Goal: Task Accomplishment & Management: Manage account settings

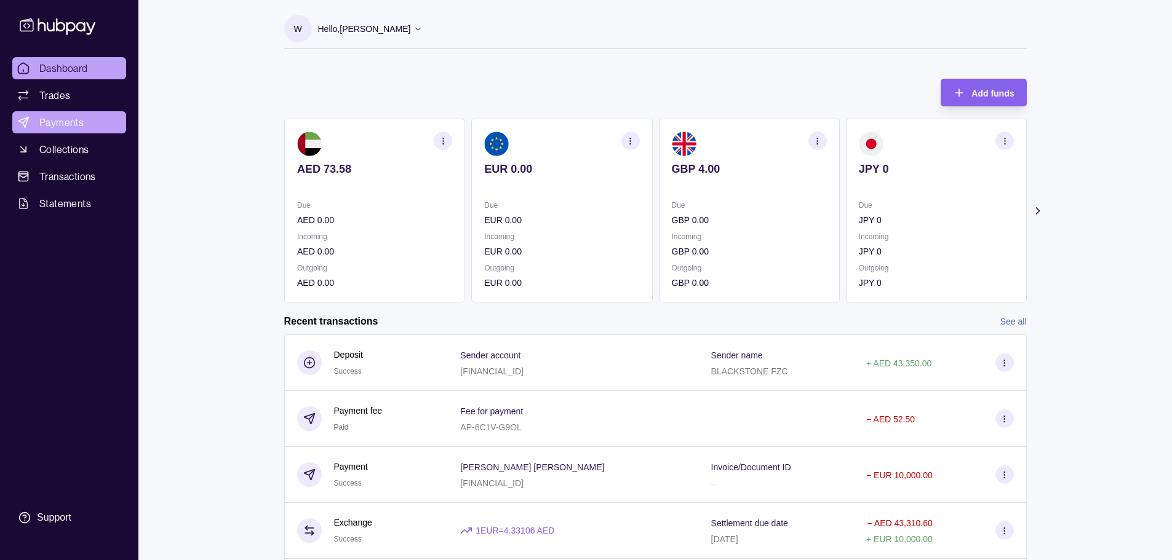
click at [90, 125] on link "Payments" at bounding box center [69, 122] width 114 height 22
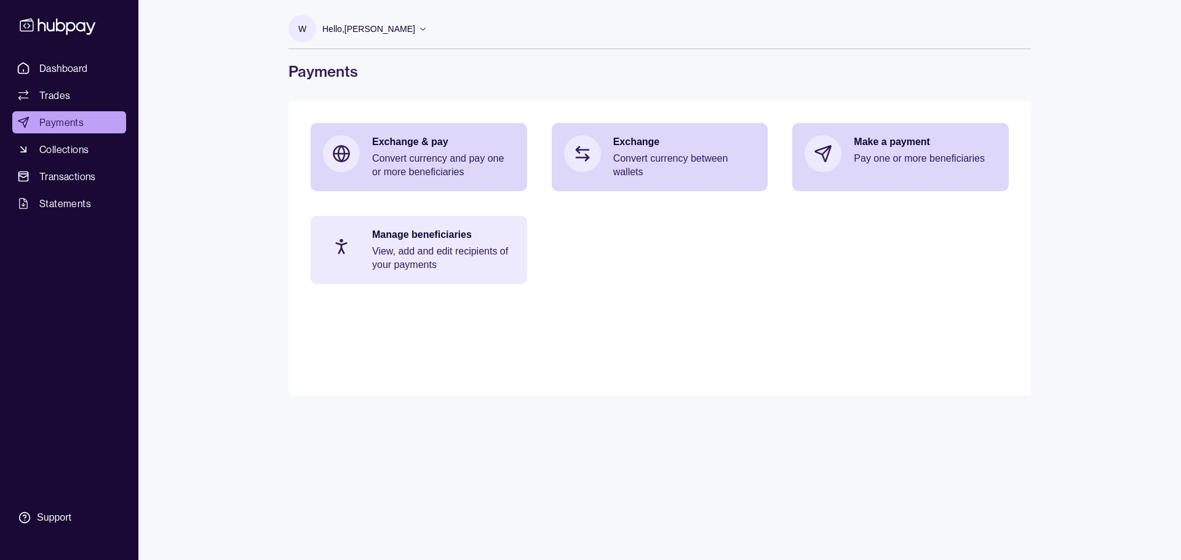
click at [394, 264] on p "View, add and edit recipients of your payments" at bounding box center [443, 258] width 143 height 27
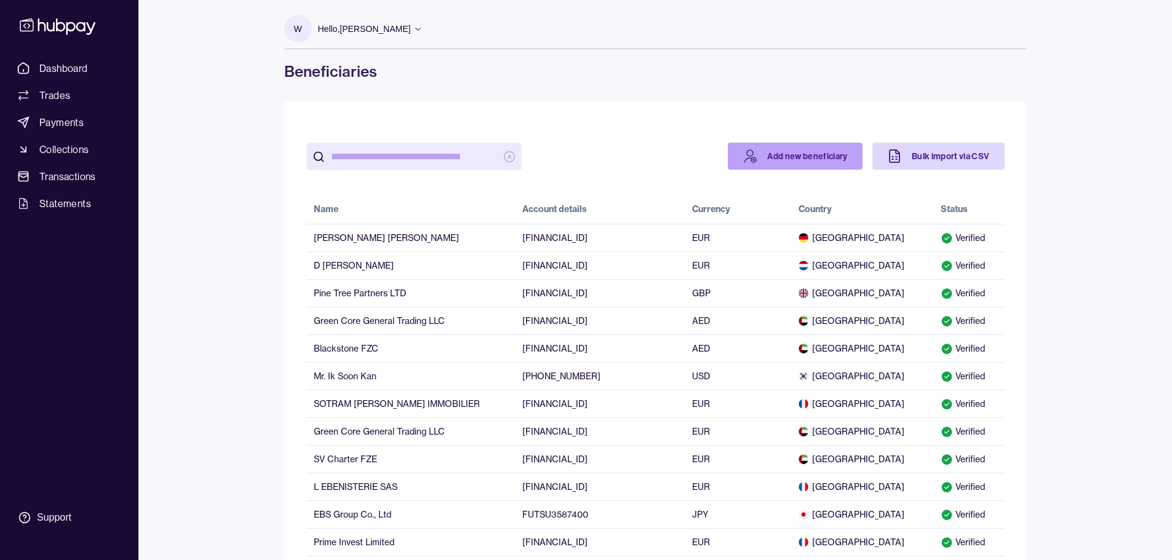
click at [806, 158] on link "Add new beneficiary" at bounding box center [795, 156] width 135 height 27
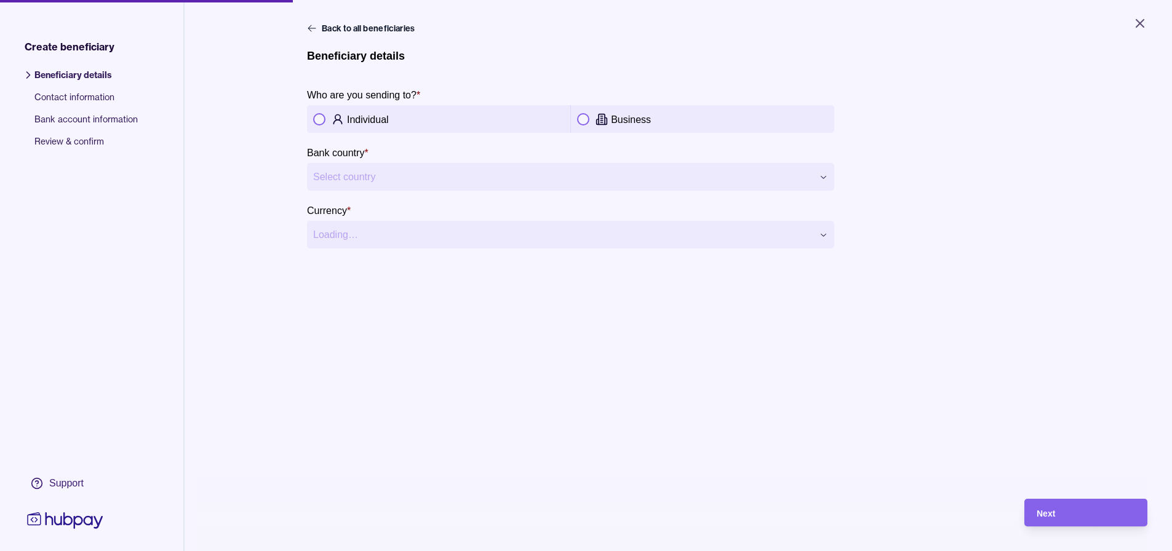
click at [587, 123] on div "Business" at bounding box center [702, 119] width 251 height 15
click at [402, 177] on html "**********" at bounding box center [586, 275] width 1172 height 551
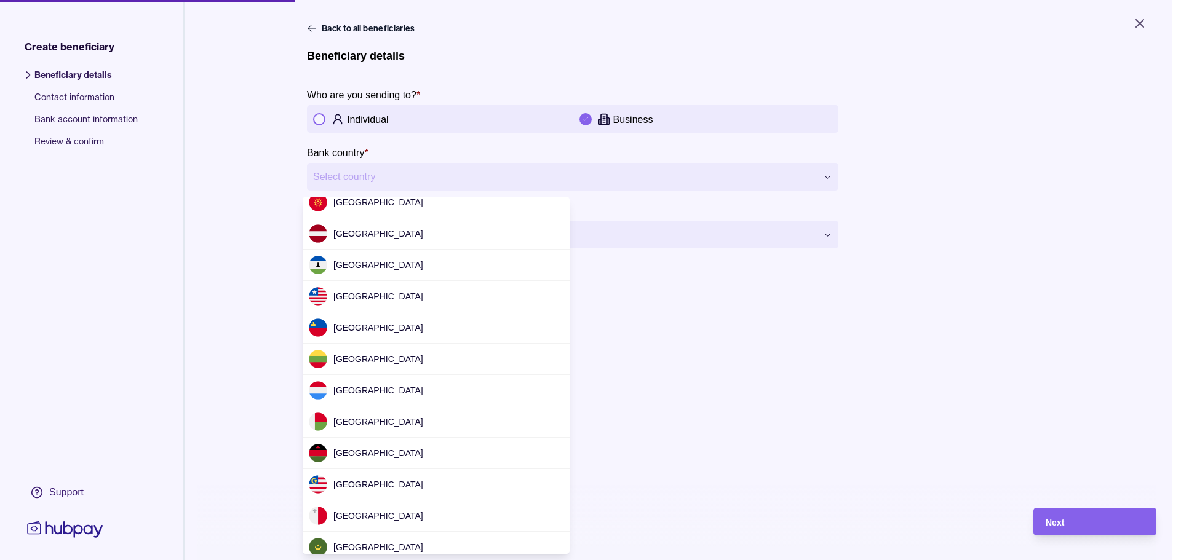
scroll to position [1940, 0]
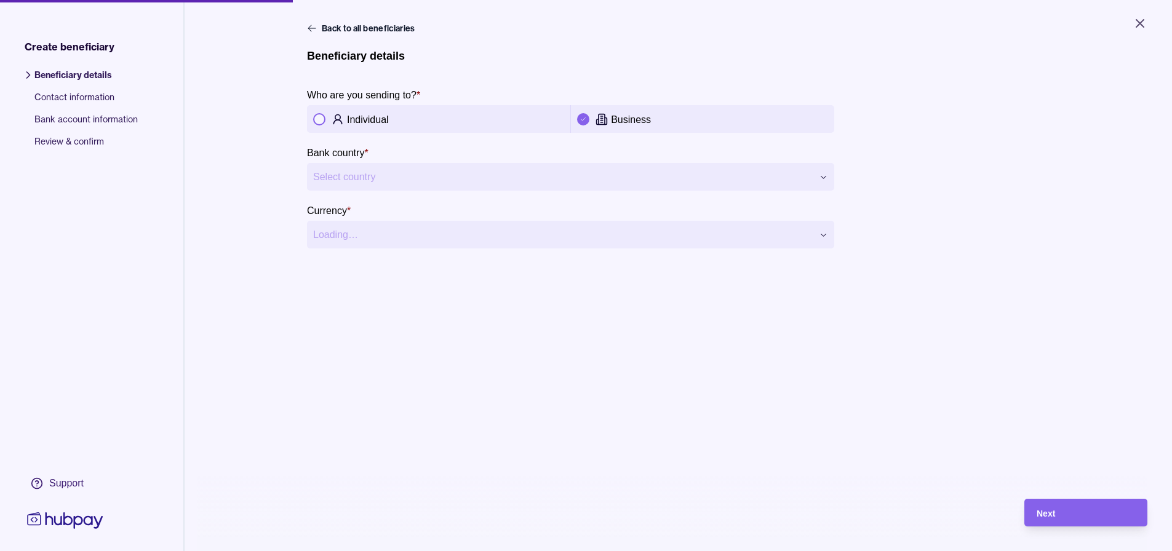
click at [454, 177] on html "**********" at bounding box center [586, 275] width 1172 height 551
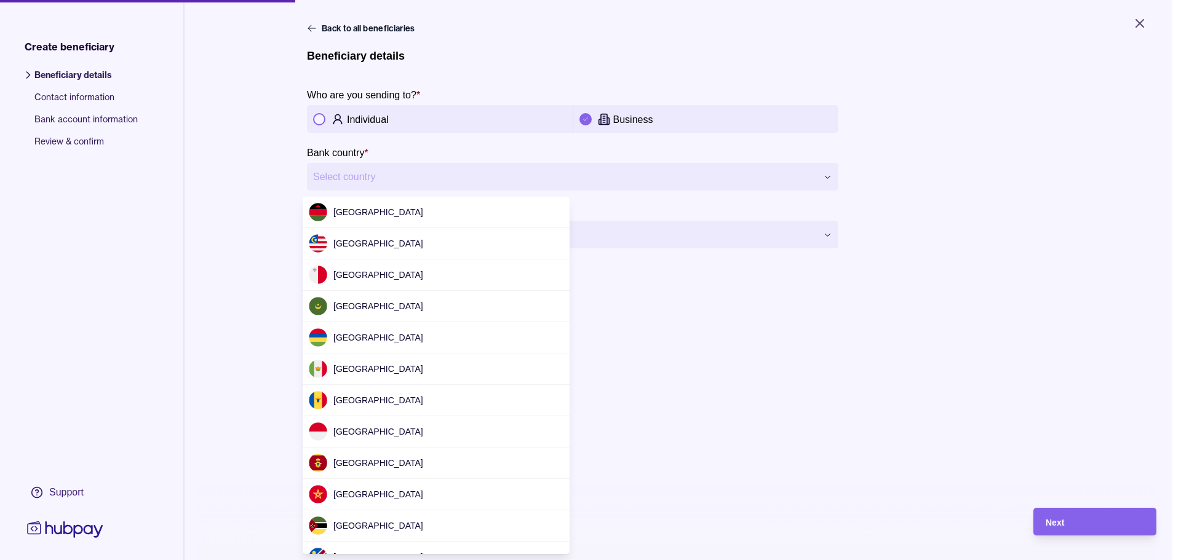
scroll to position [2214, 0]
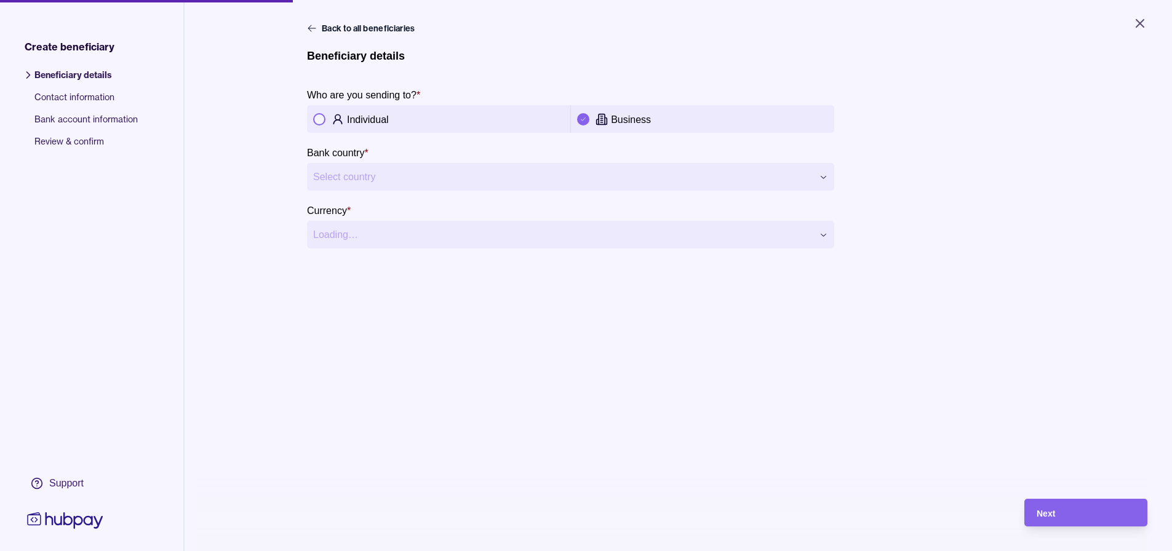
click at [256, 324] on html "**********" at bounding box center [586, 275] width 1172 height 551
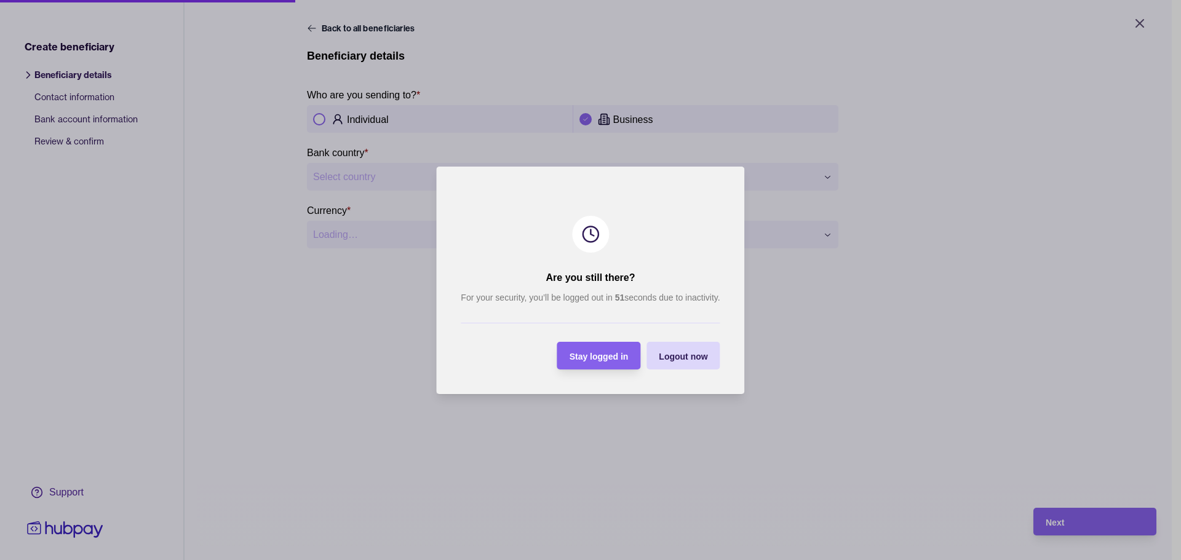
click at [826, 355] on div at bounding box center [590, 280] width 1181 height 560
click at [585, 343] on div "Stay logged in" at bounding box center [589, 356] width 77 height 28
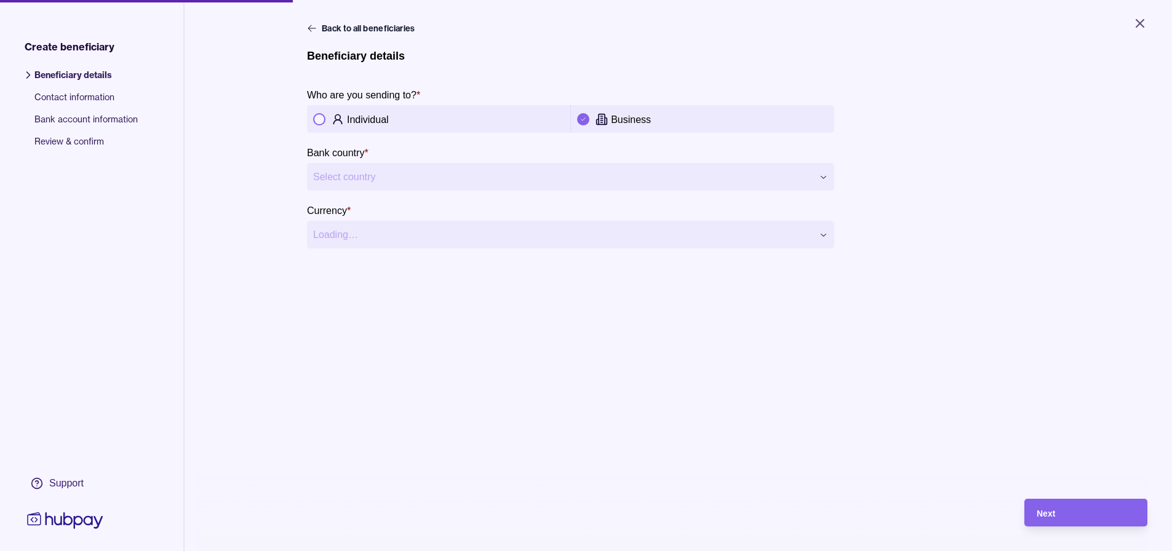
click at [536, 177] on html "**********" at bounding box center [586, 275] width 1172 height 551
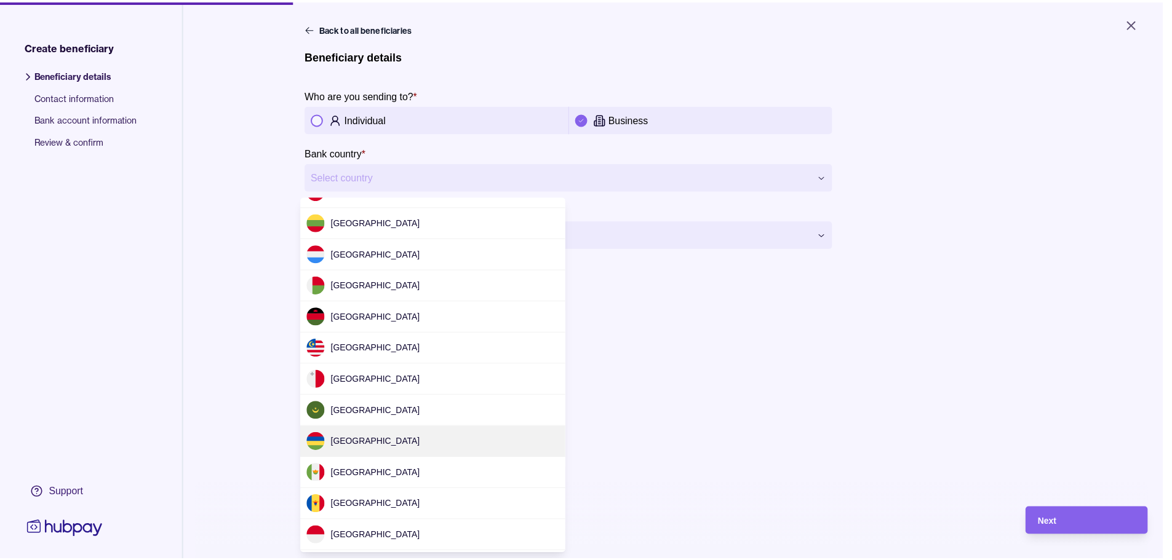
scroll to position [2030, 0]
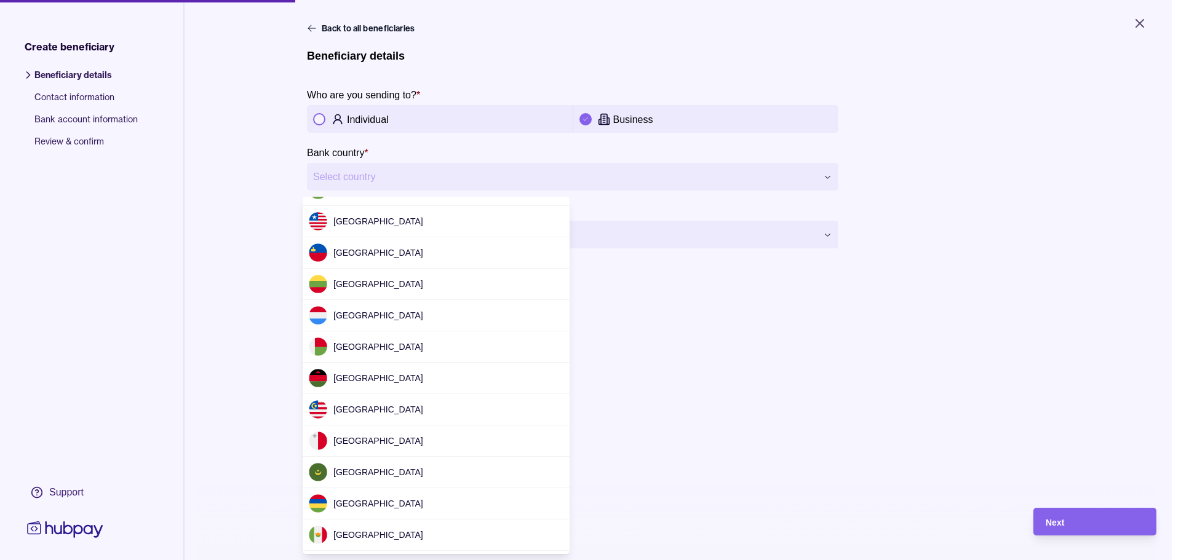
click at [785, 389] on html "**********" at bounding box center [590, 280] width 1181 height 560
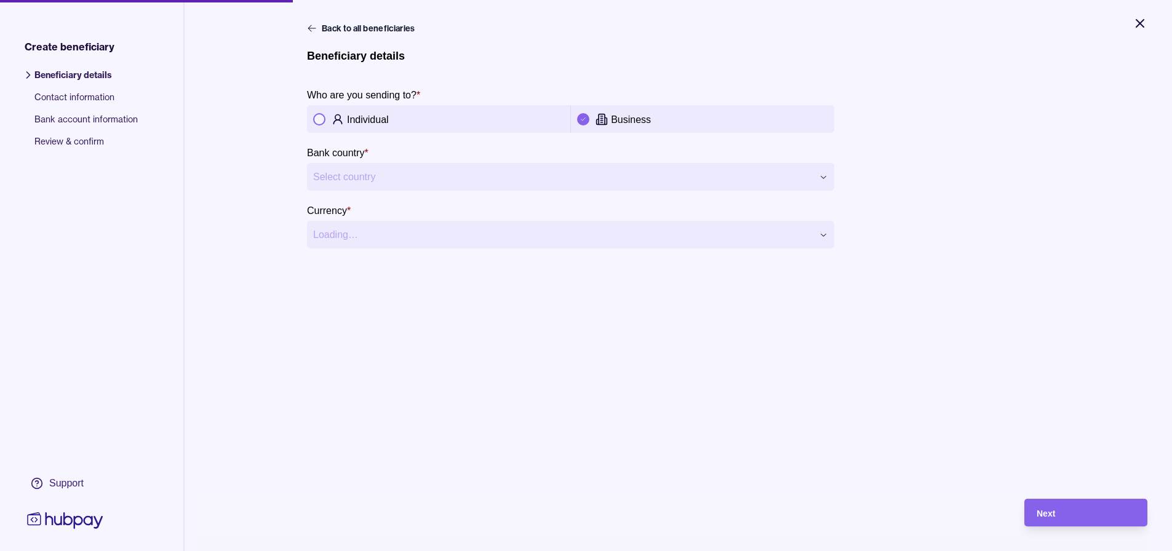
click at [1134, 20] on icon "Close" at bounding box center [1139, 23] width 15 height 15
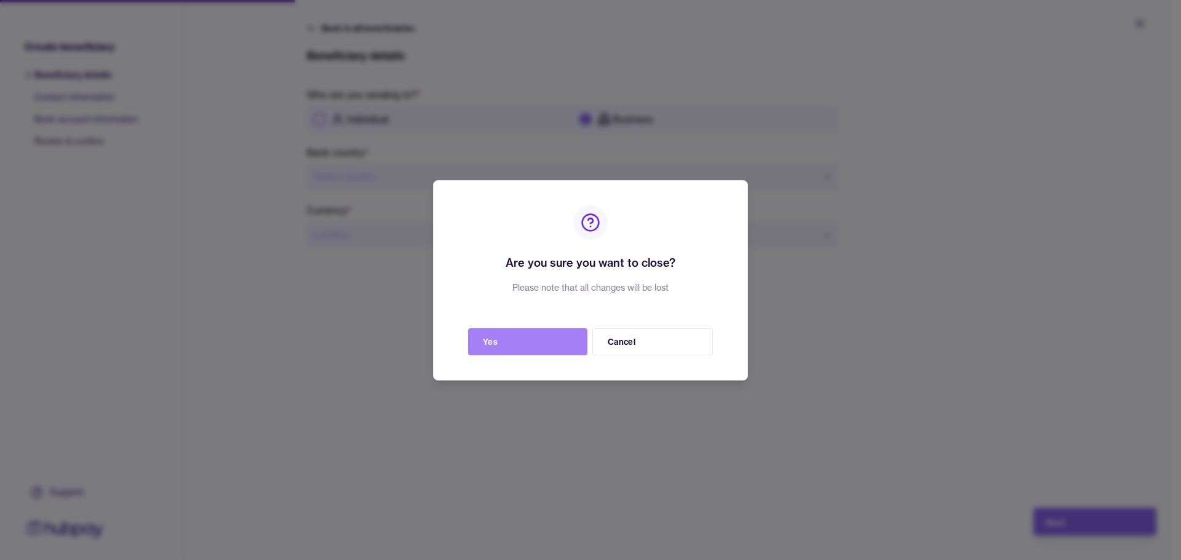
click at [531, 337] on button "Yes" at bounding box center [527, 341] width 119 height 27
click at [531, 347] on button "Yes" at bounding box center [527, 341] width 119 height 27
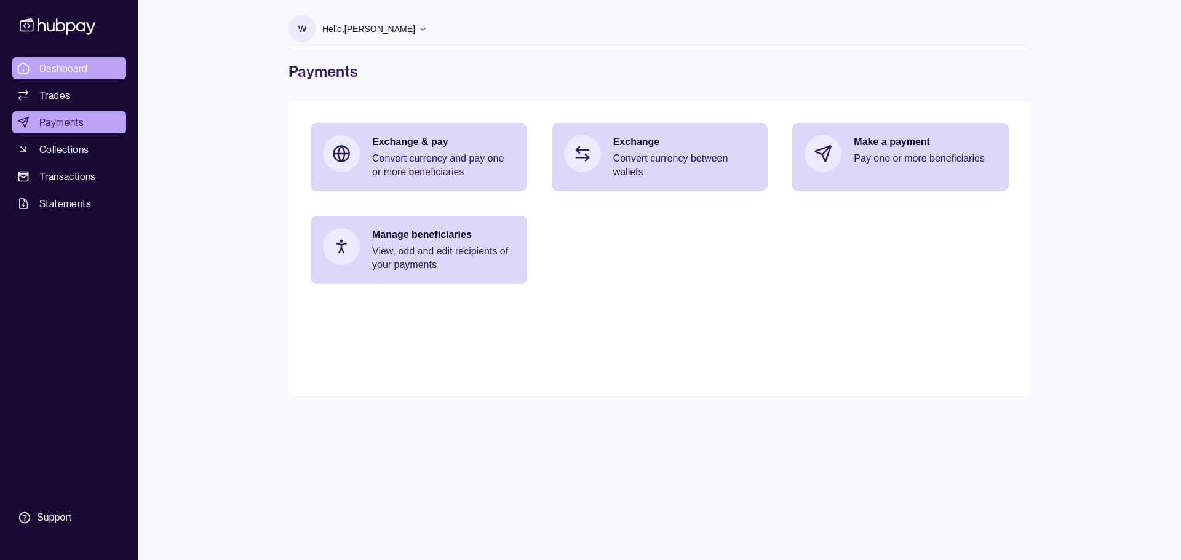
click at [64, 62] on span "Dashboard" at bounding box center [63, 68] width 49 height 15
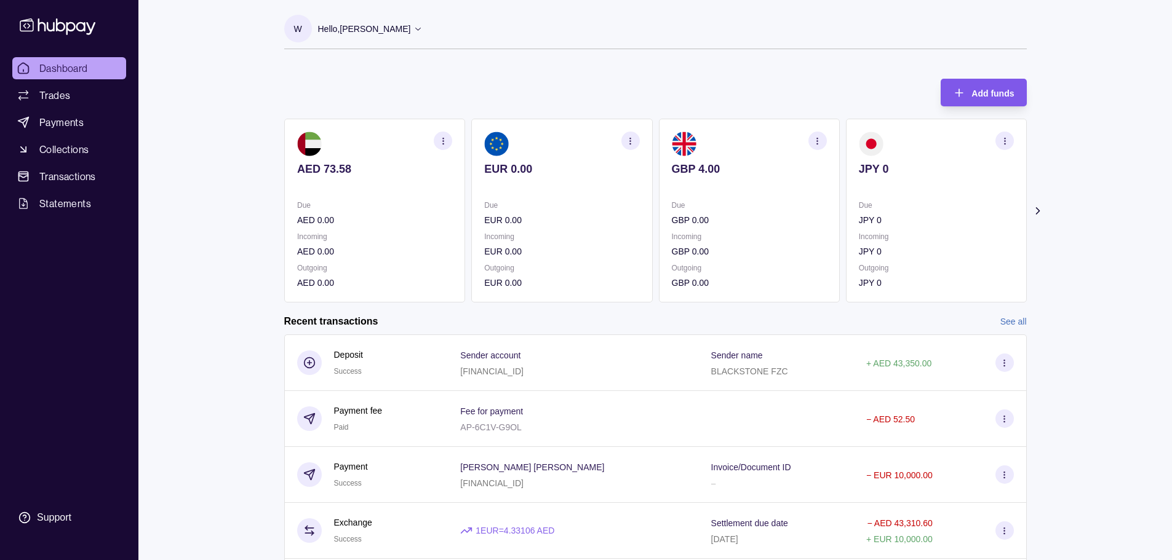
click at [980, 95] on span "Add funds" at bounding box center [992, 94] width 42 height 10
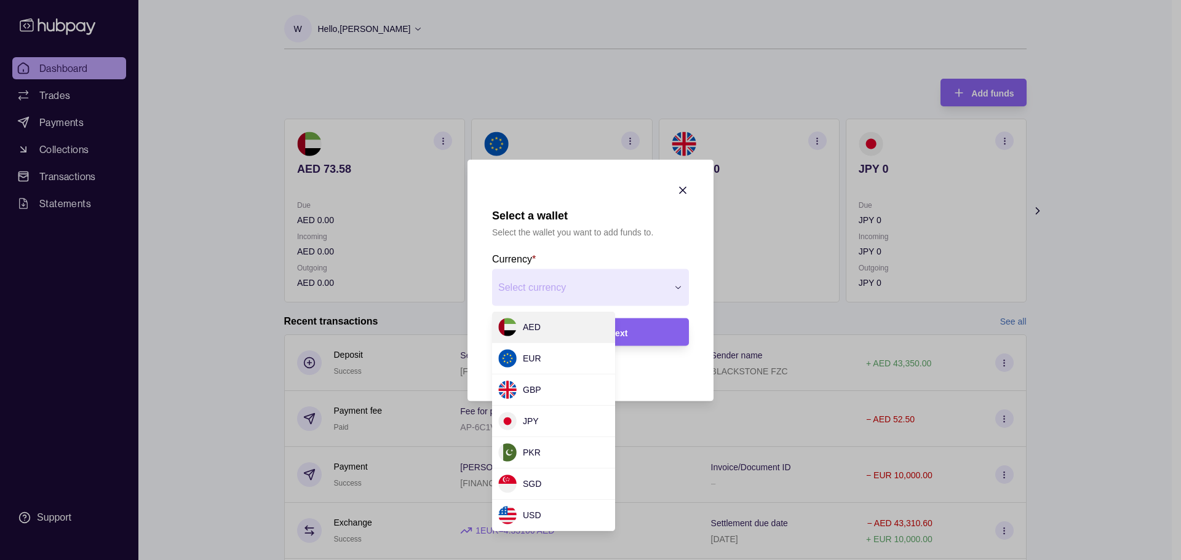
click at [303, 88] on div at bounding box center [590, 280] width 1181 height 560
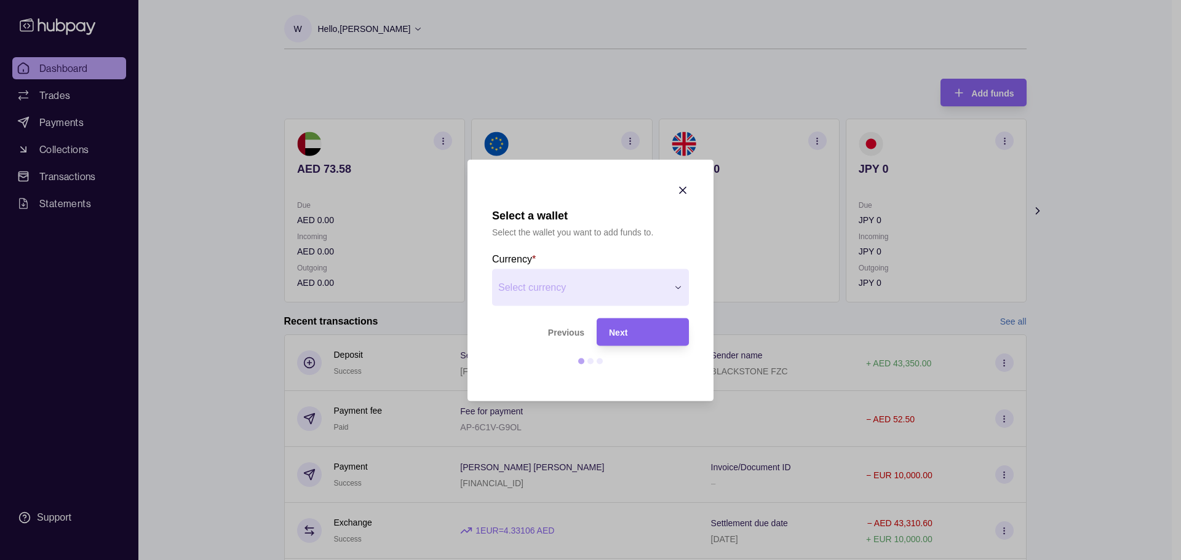
click at [681, 189] on icon "button" at bounding box center [683, 190] width 6 height 6
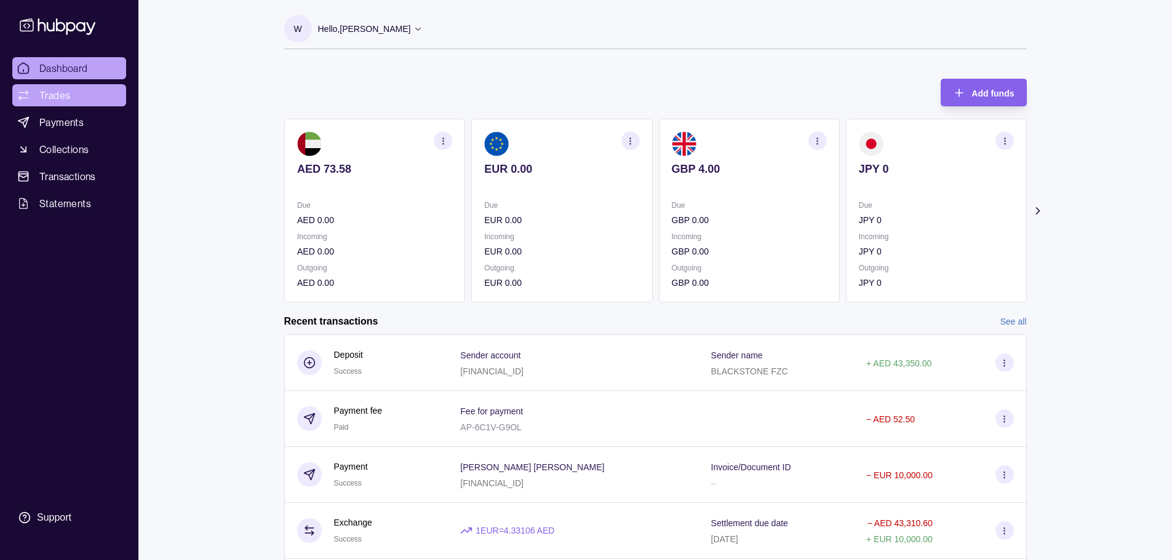
click at [69, 89] on span "Trades" at bounding box center [54, 95] width 31 height 15
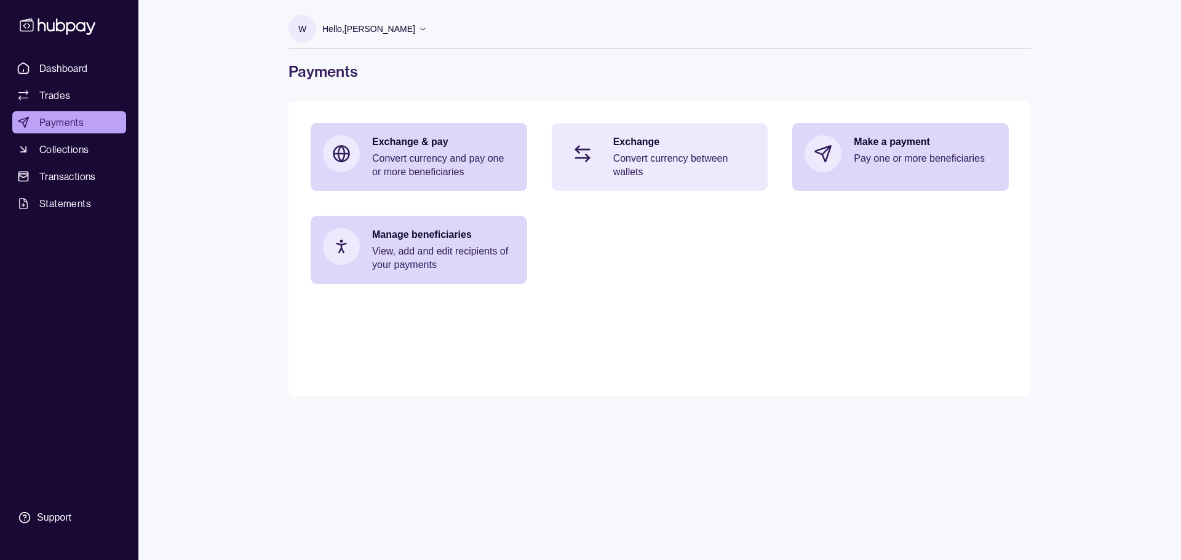
click at [685, 186] on div "Exchange Convert currency between wallets" at bounding box center [660, 157] width 216 height 68
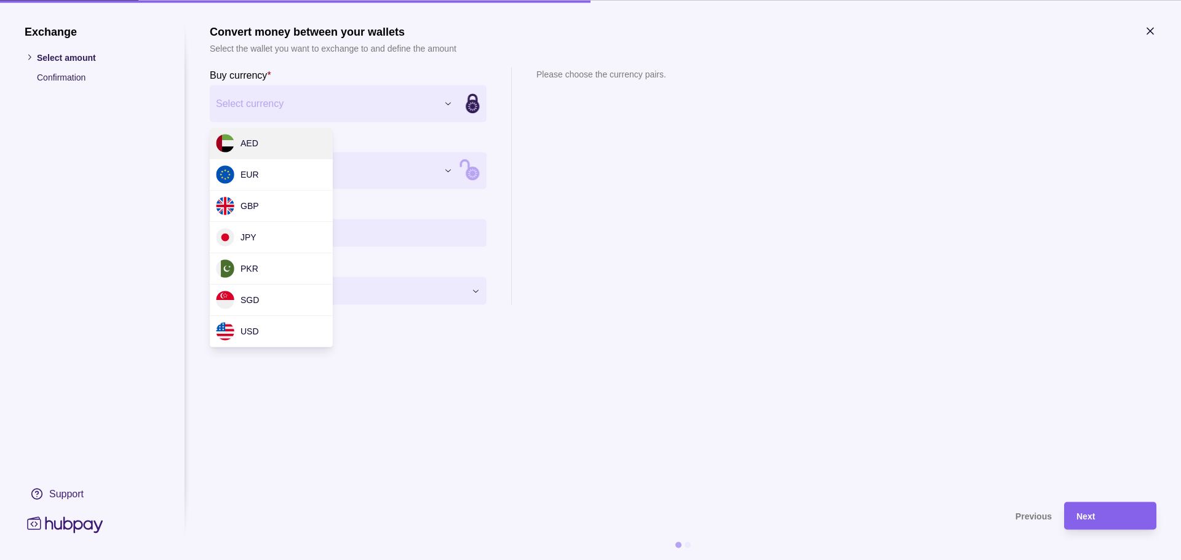
click at [258, 560] on div "Exchange Select amount Confirmation Support Convert money between your wallets …" at bounding box center [590, 560] width 1181 height 0
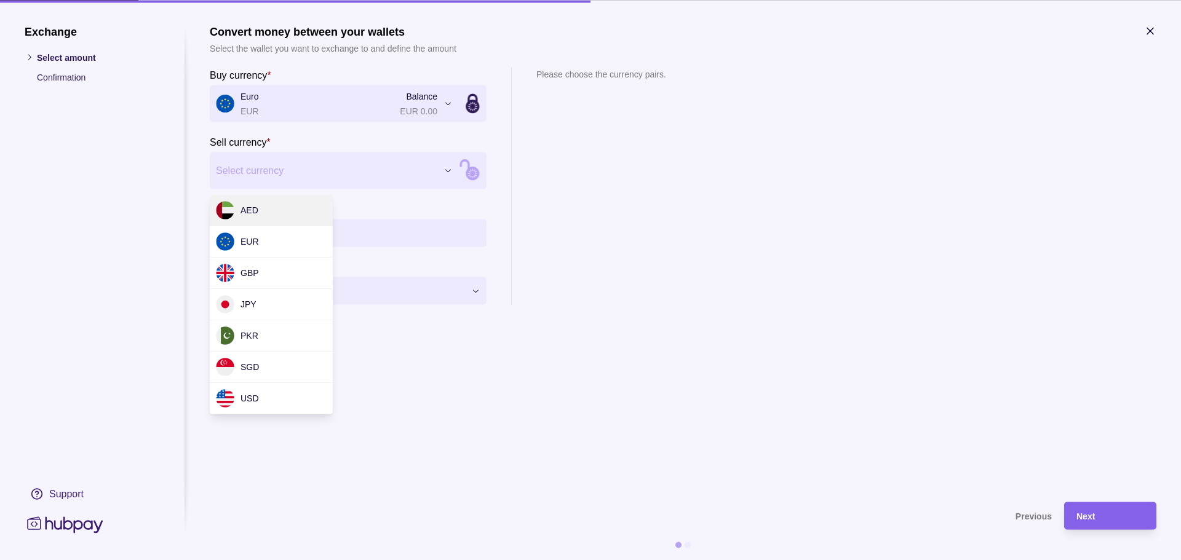
click at [326, 560] on div "Exchange Select amount Confirmation Support Convert money between your wallets …" at bounding box center [590, 560] width 1181 height 0
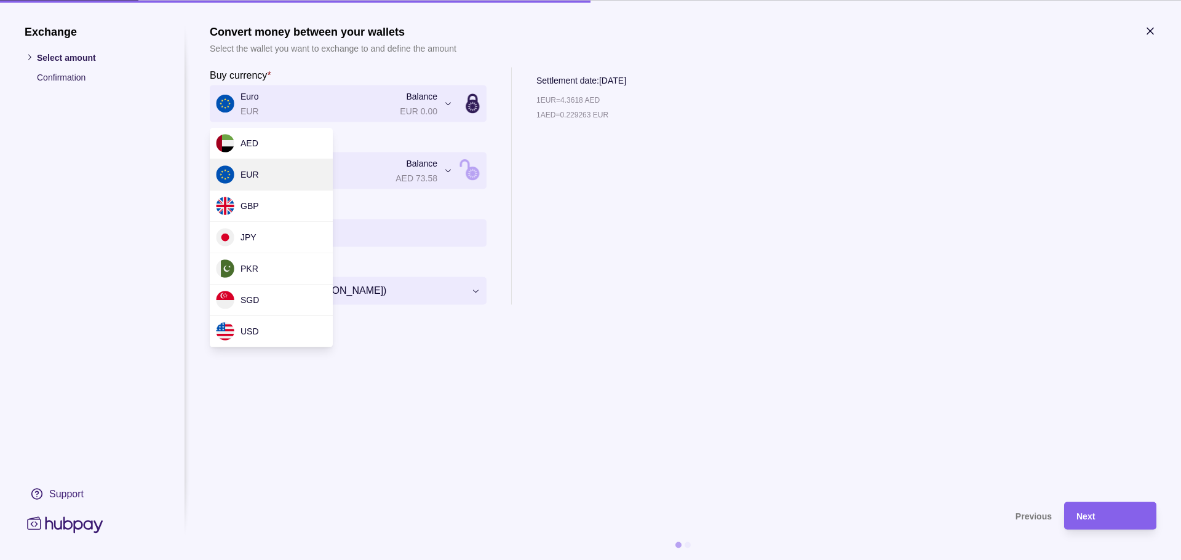
click at [320, 560] on div "**********" at bounding box center [590, 560] width 1181 height 0
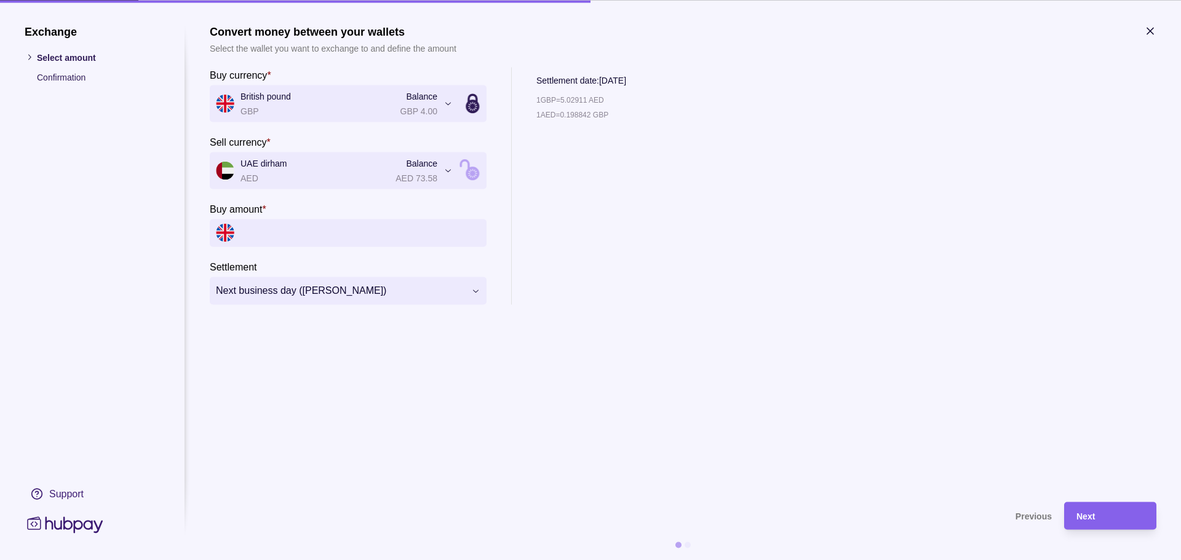
click at [1144, 26] on icon "button" at bounding box center [1150, 31] width 12 height 12
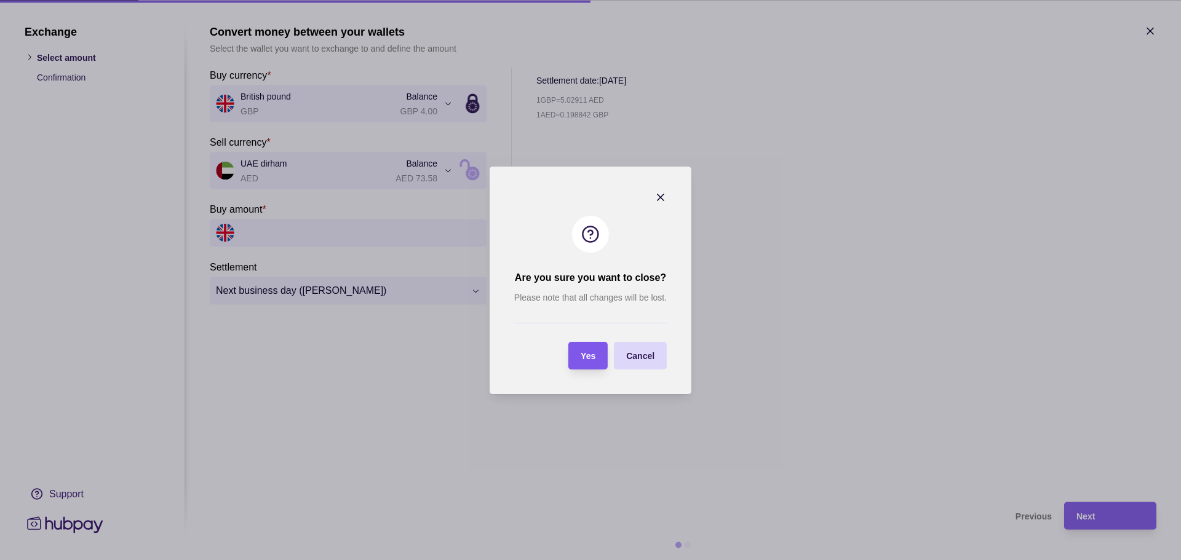
click at [588, 357] on span "Yes" at bounding box center [588, 356] width 15 height 10
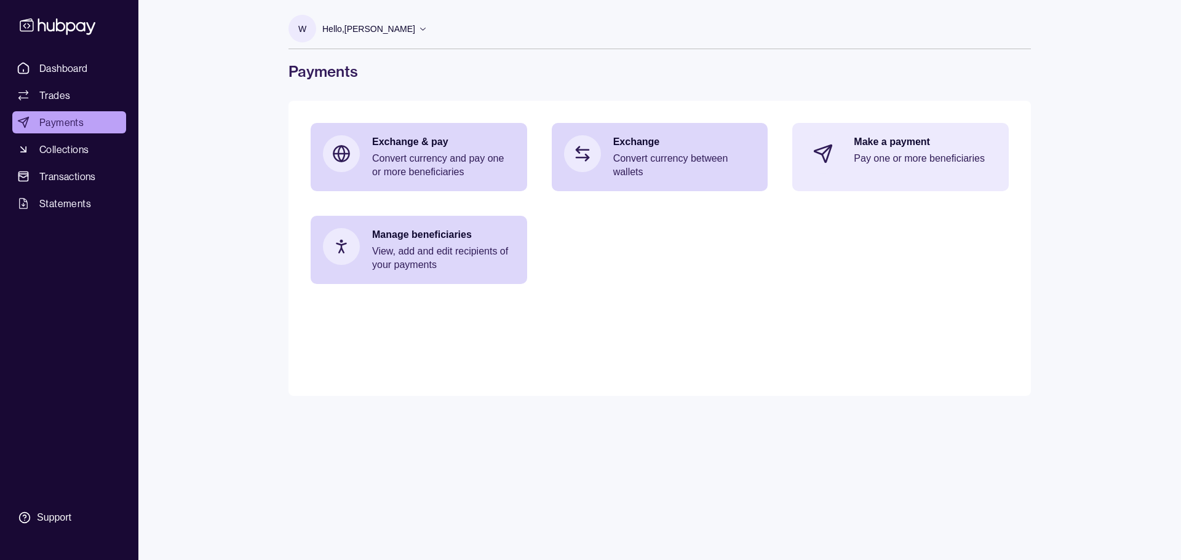
click at [883, 172] on div "Make a payment Pay one or more beneficiaries" at bounding box center [900, 154] width 216 height 62
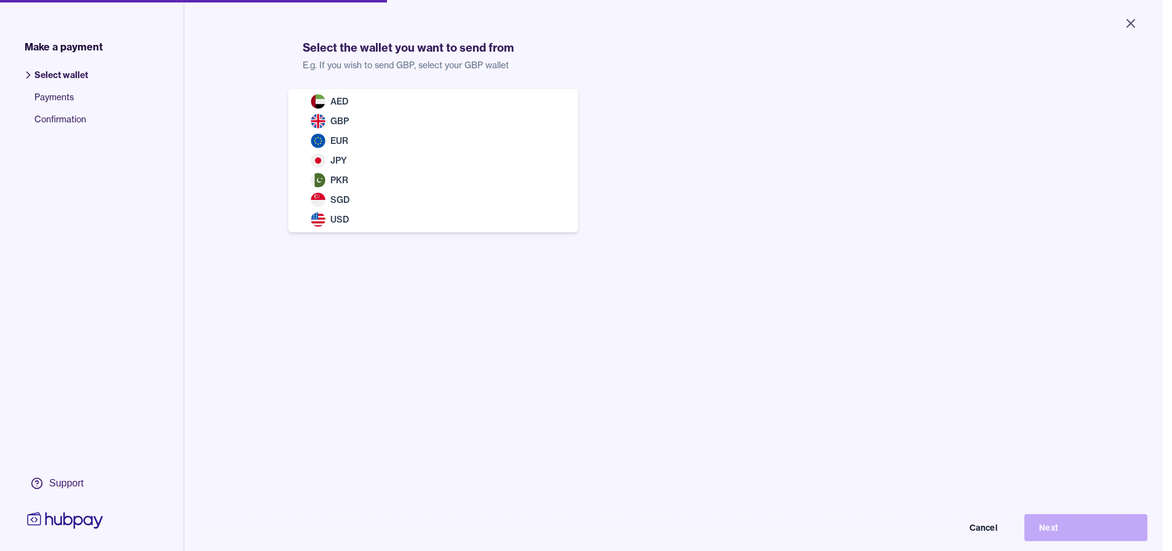
click at [437, 111] on body "Close Make a payment Select wallet Payments Confirmation Support Select the wal…" at bounding box center [581, 275] width 1162 height 551
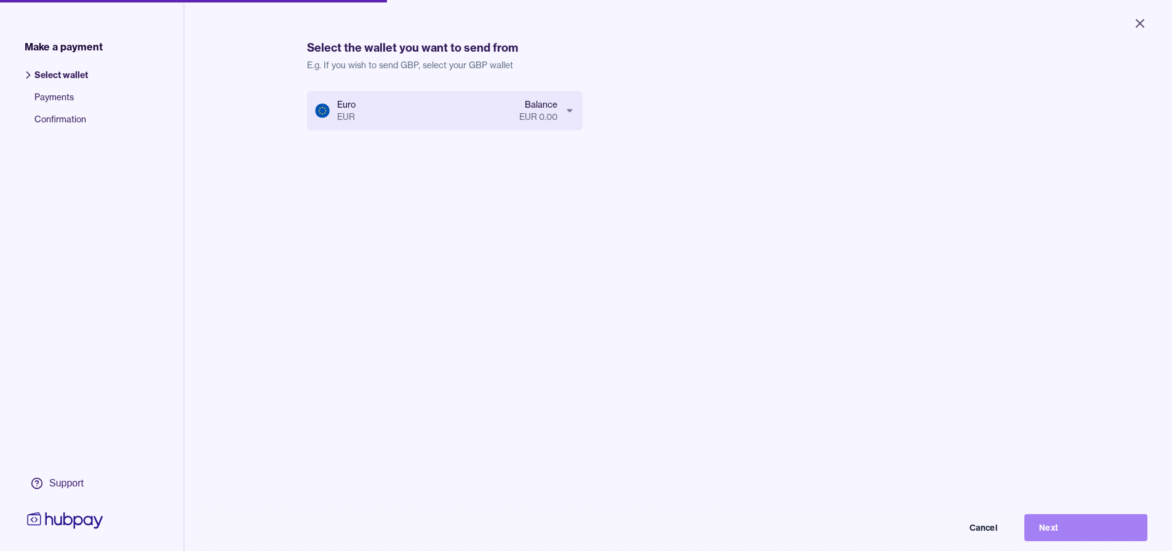
click at [1059, 532] on button "Next" at bounding box center [1085, 527] width 123 height 27
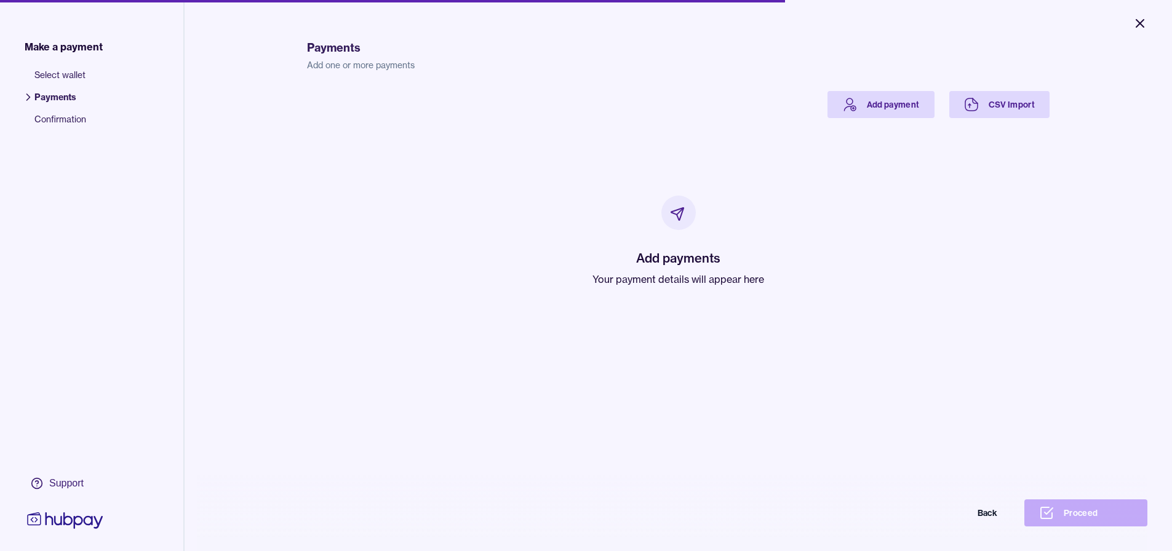
click at [1138, 22] on icon "Close" at bounding box center [1139, 23] width 7 height 7
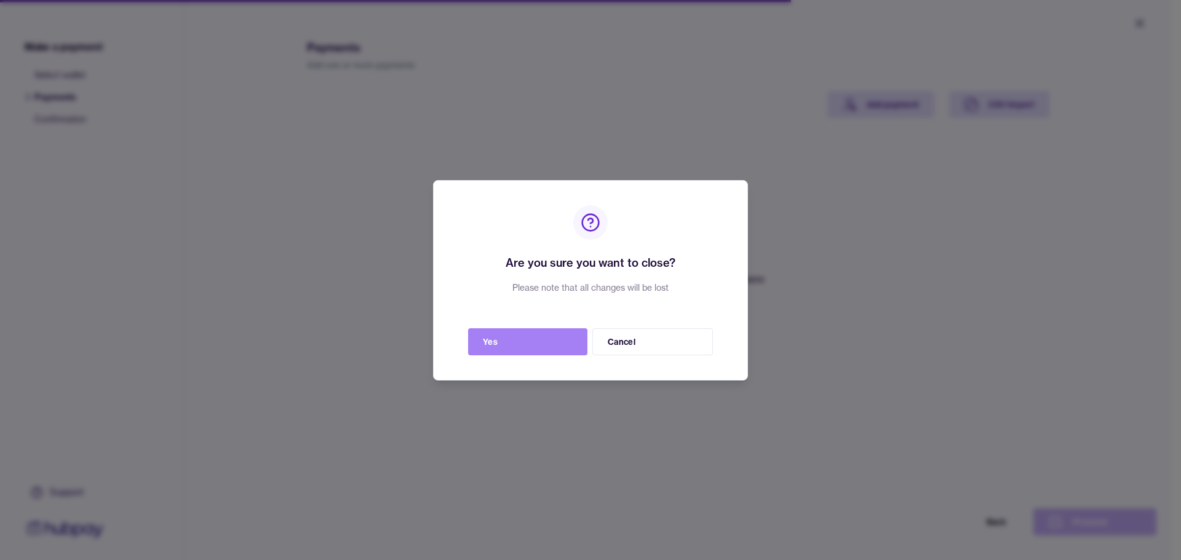
click at [543, 341] on button "Yes" at bounding box center [527, 341] width 119 height 27
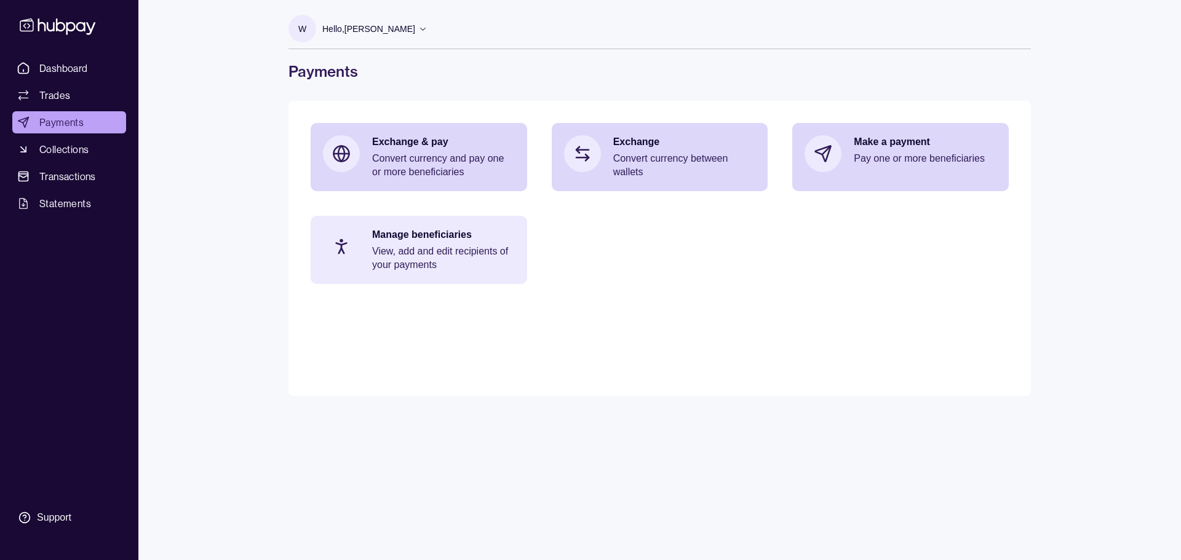
click at [471, 264] on p "View, add and edit recipients of your payments" at bounding box center [443, 258] width 143 height 27
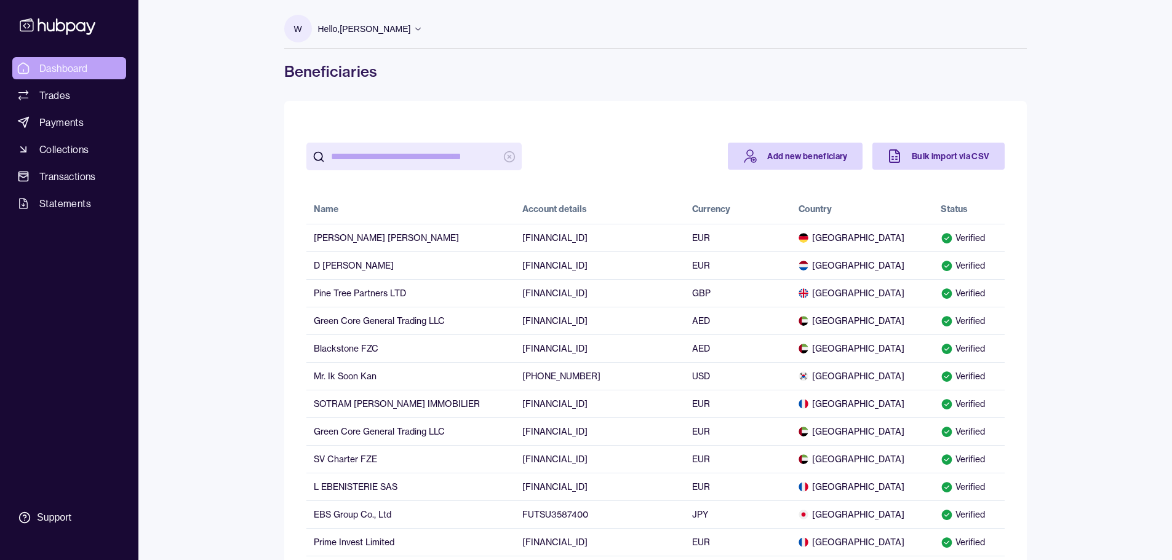
click at [66, 65] on span "Dashboard" at bounding box center [63, 68] width 49 height 15
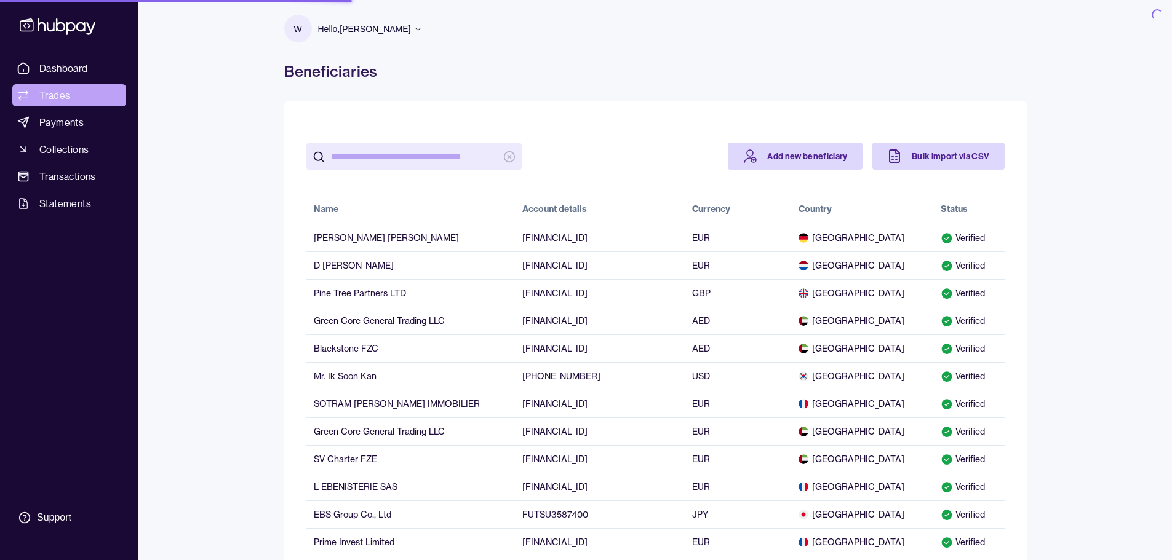
click at [58, 96] on span "Trades" at bounding box center [54, 95] width 31 height 15
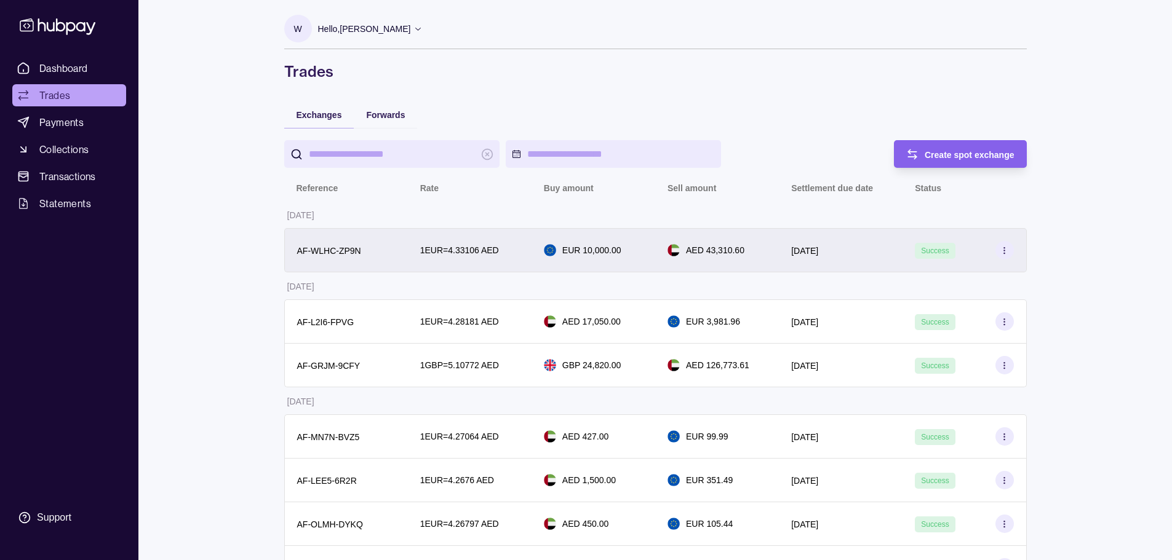
click at [818, 248] on p "[DATE]" at bounding box center [804, 251] width 27 height 10
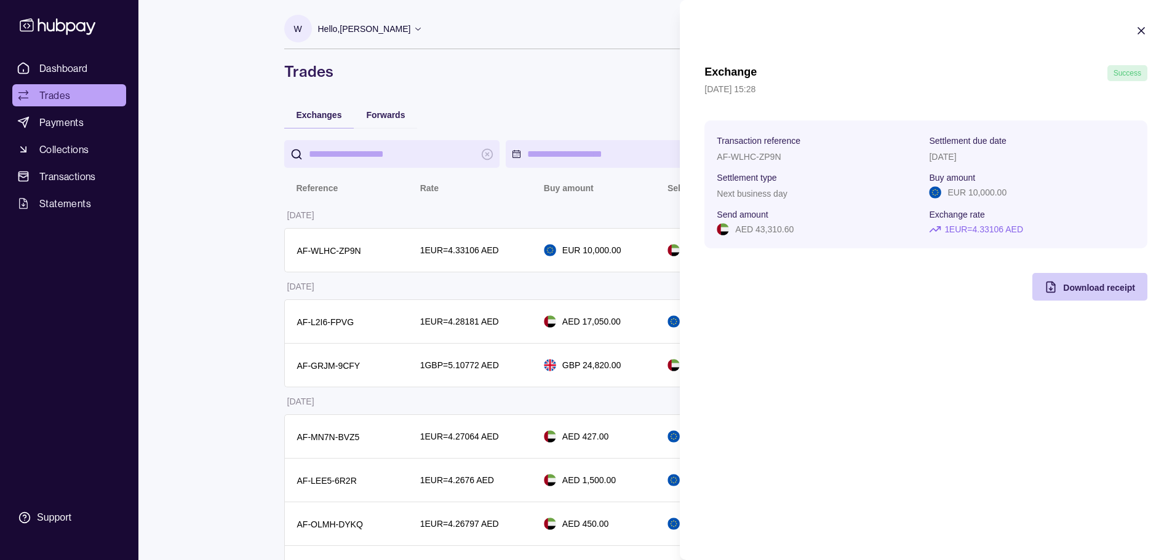
click at [1082, 280] on div "Download receipt" at bounding box center [1099, 287] width 72 height 15
click at [1141, 30] on icon "button" at bounding box center [1141, 31] width 6 height 6
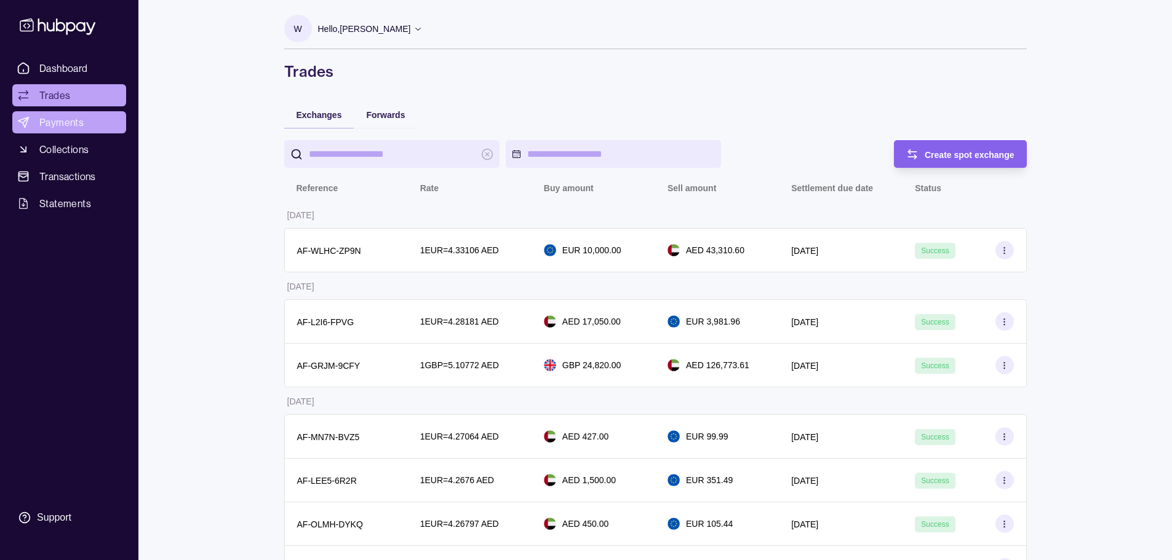
click at [65, 117] on span "Payments" at bounding box center [61, 122] width 44 height 15
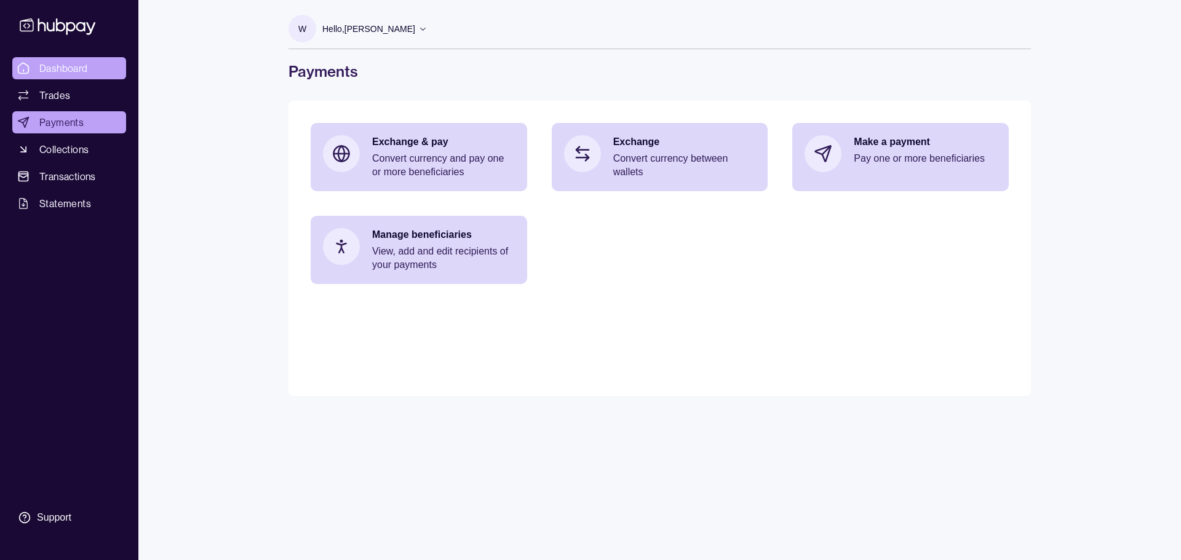
click at [75, 70] on span "Dashboard" at bounding box center [63, 68] width 49 height 15
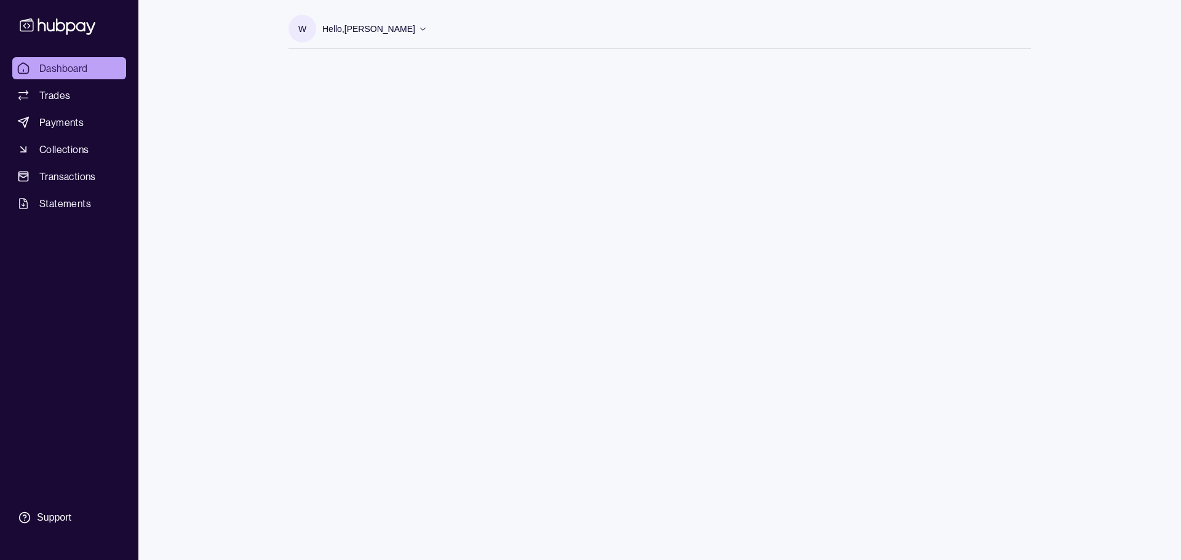
click at [75, 188] on ul "Dashboard Trades Payments Collections Transactions Statements" at bounding box center [69, 135] width 114 height 157
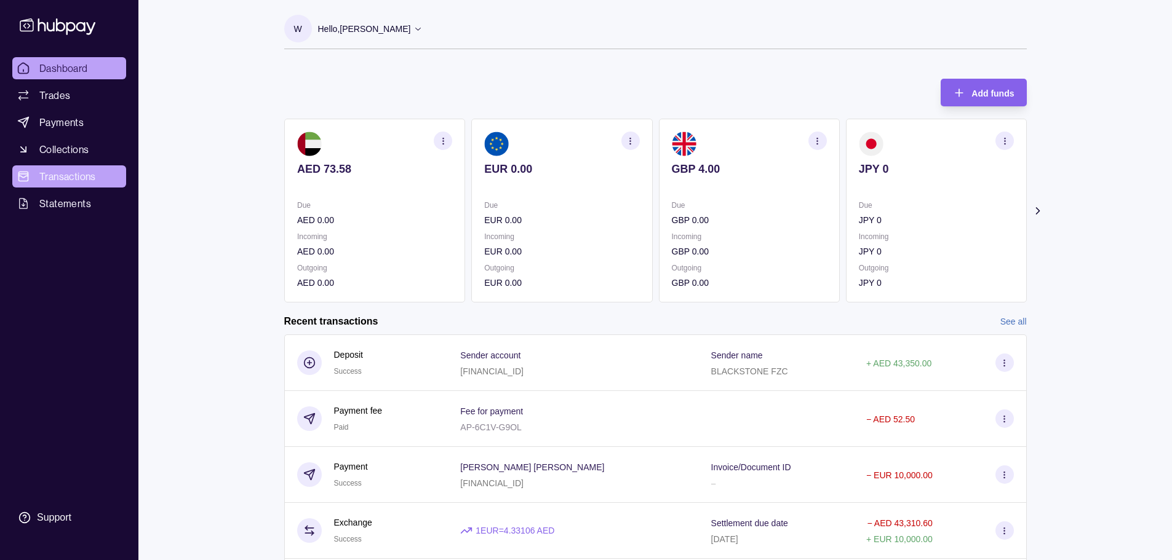
click at [75, 178] on span "Transactions" at bounding box center [67, 176] width 57 height 15
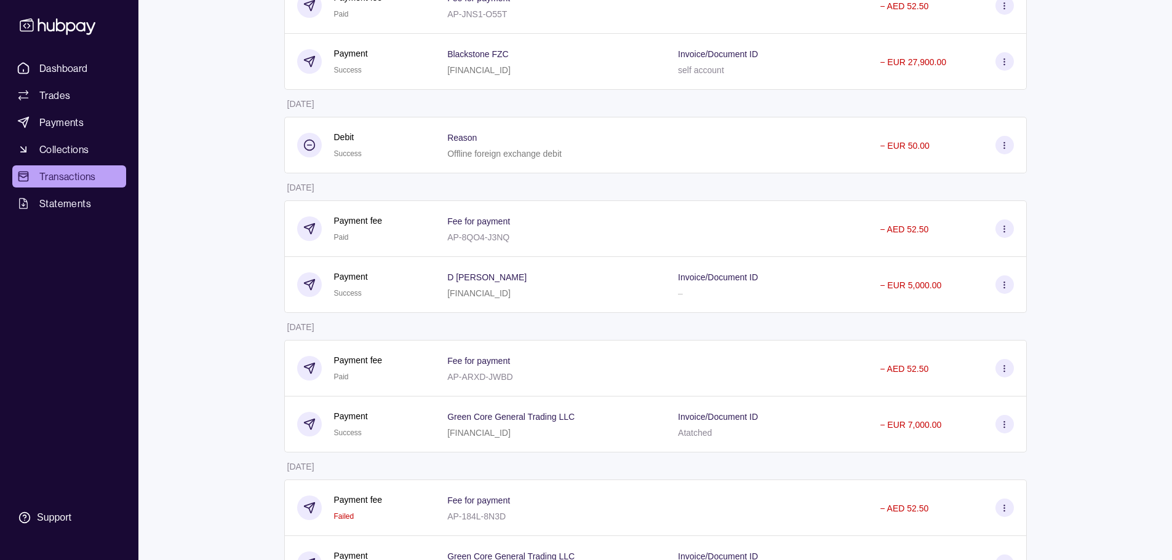
scroll to position [615, 0]
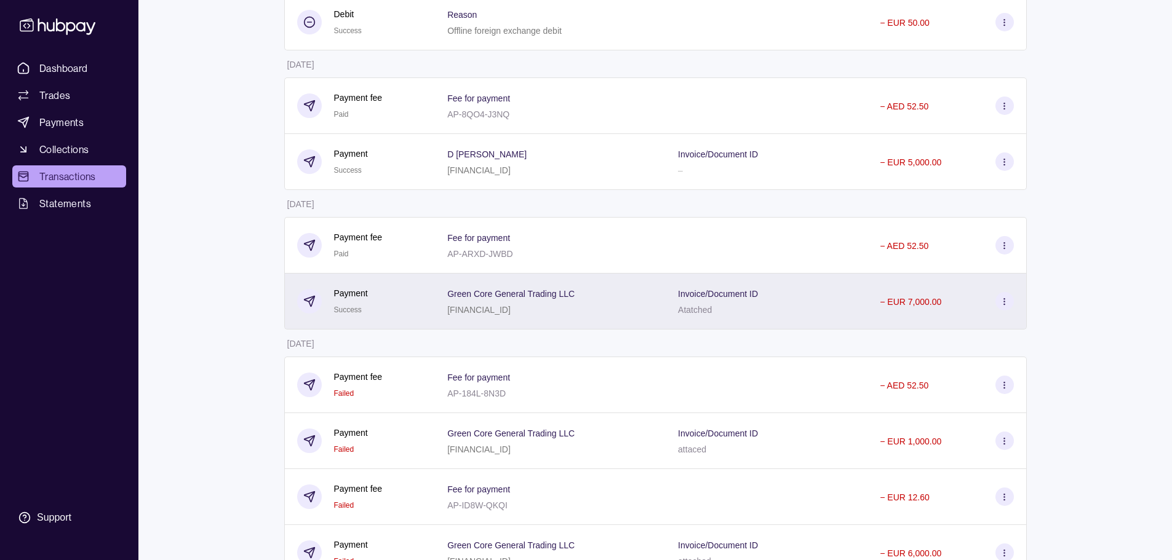
click at [609, 301] on div "Green Core General Trading LLC [FINANCIAL_ID]" at bounding box center [550, 301] width 206 height 31
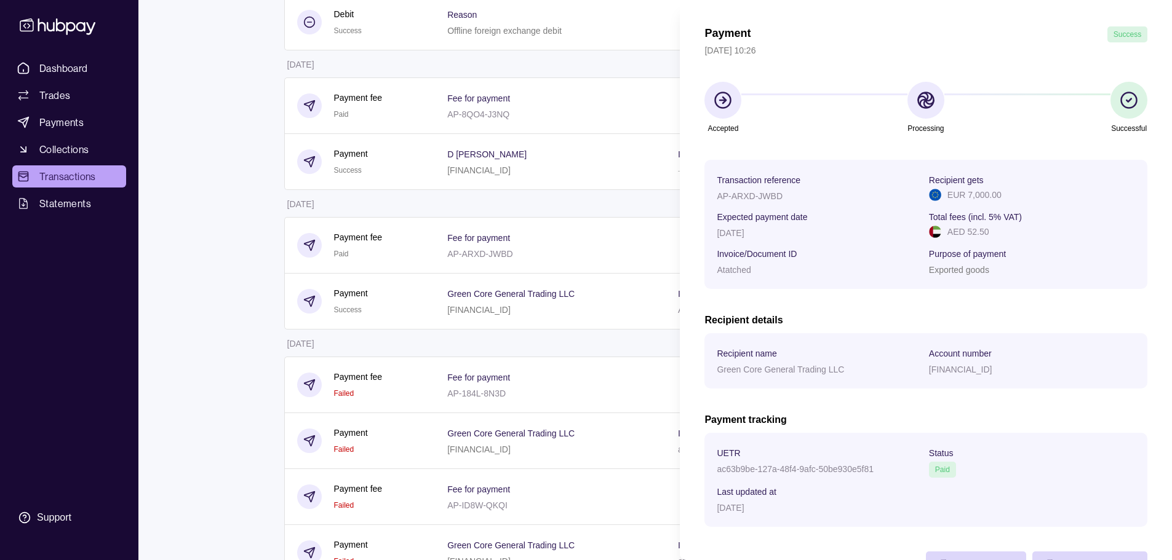
scroll to position [82, 0]
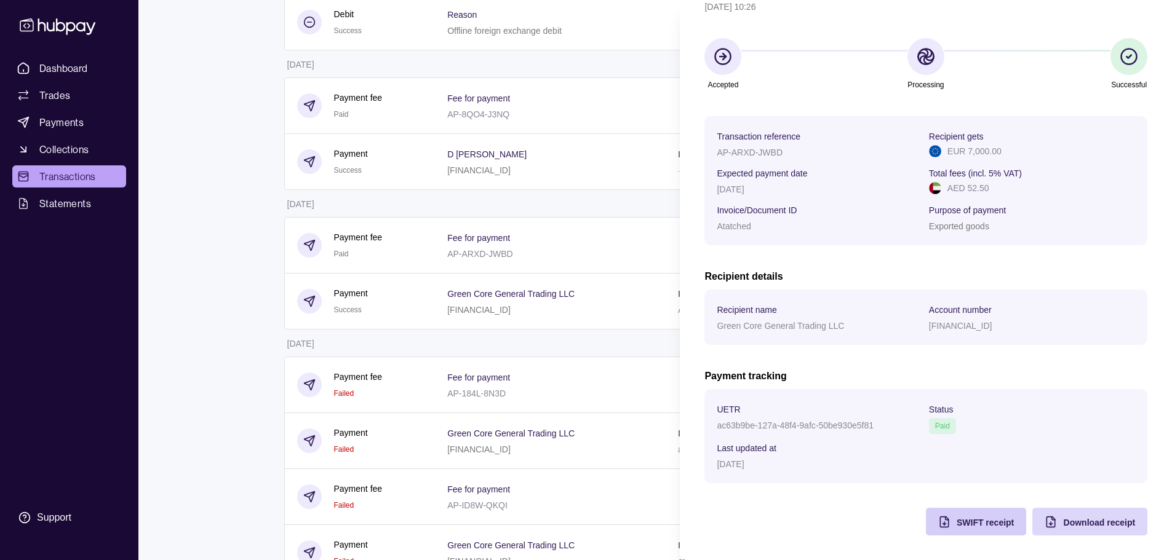
click at [980, 524] on span "SWIFT receipt" at bounding box center [984, 523] width 57 height 10
click at [1068, 520] on span "Download receipt" at bounding box center [1099, 523] width 72 height 10
click at [197, 213] on html "Dashboard Trades Payments Collections Transactions Statements Support W Hello, …" at bounding box center [586, 149] width 1172 height 1528
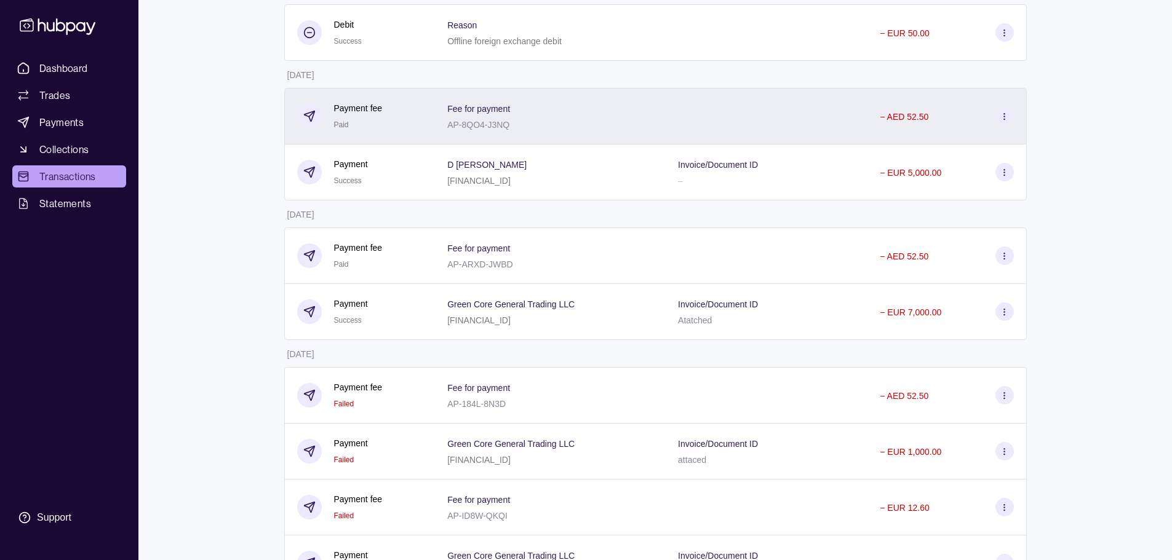
scroll to position [308, 0]
